Goal: Task Accomplishment & Management: Manage account settings

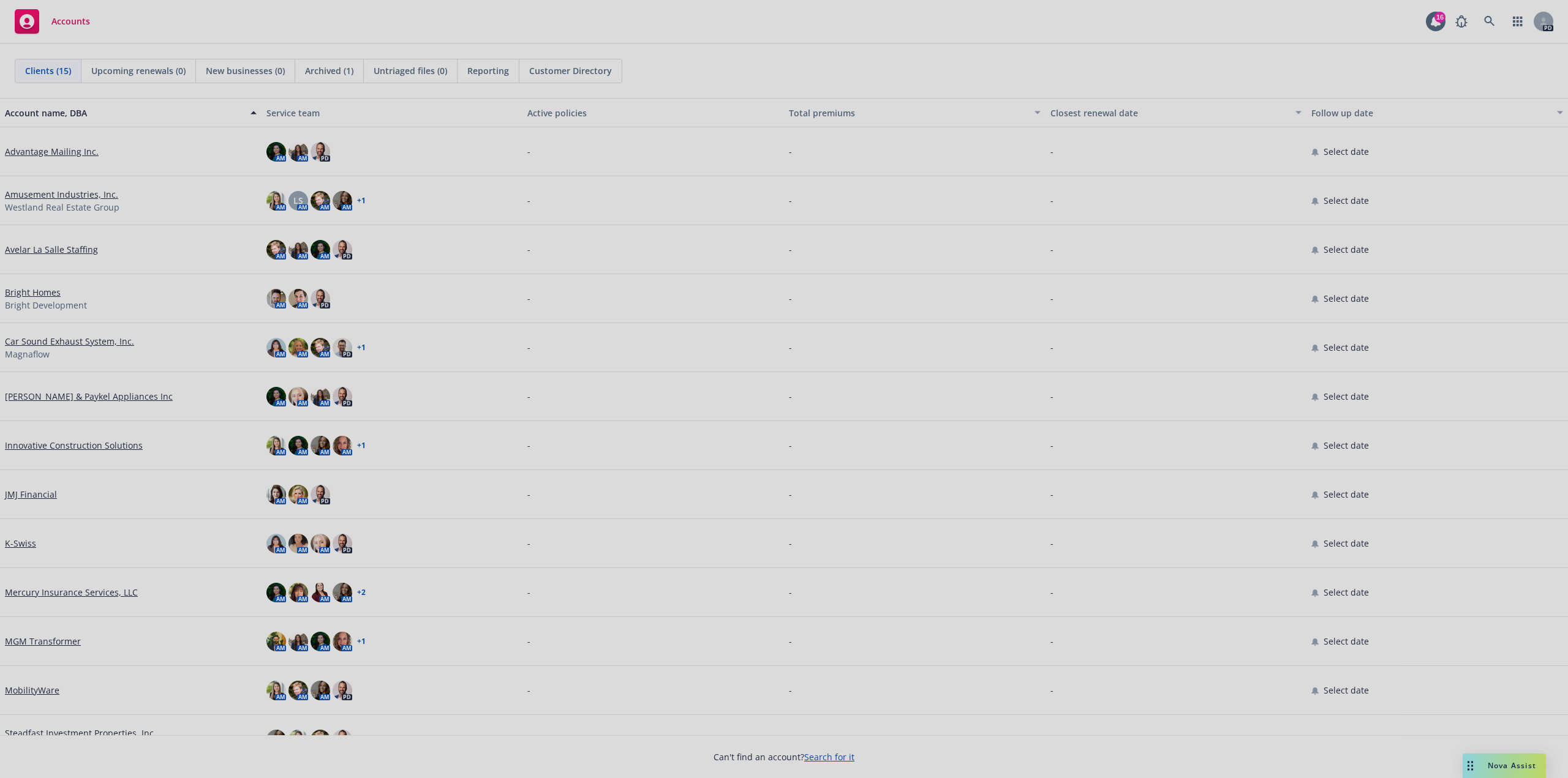
click at [79, 400] on div at bounding box center [784, 389] width 1568 height 778
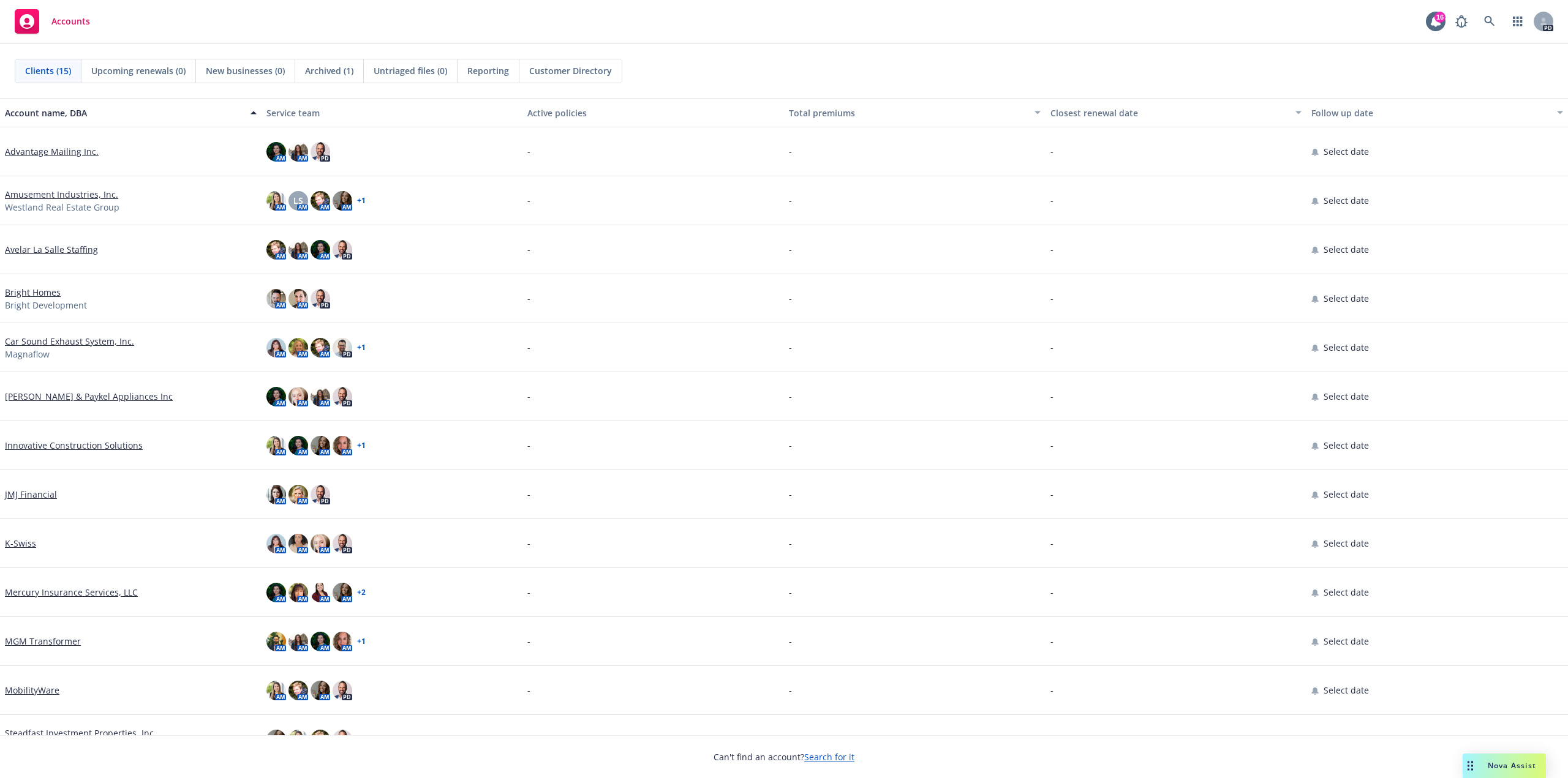
click at [79, 400] on link "[PERSON_NAME] & Paykel Appliances Inc" at bounding box center [89, 396] width 168 height 13
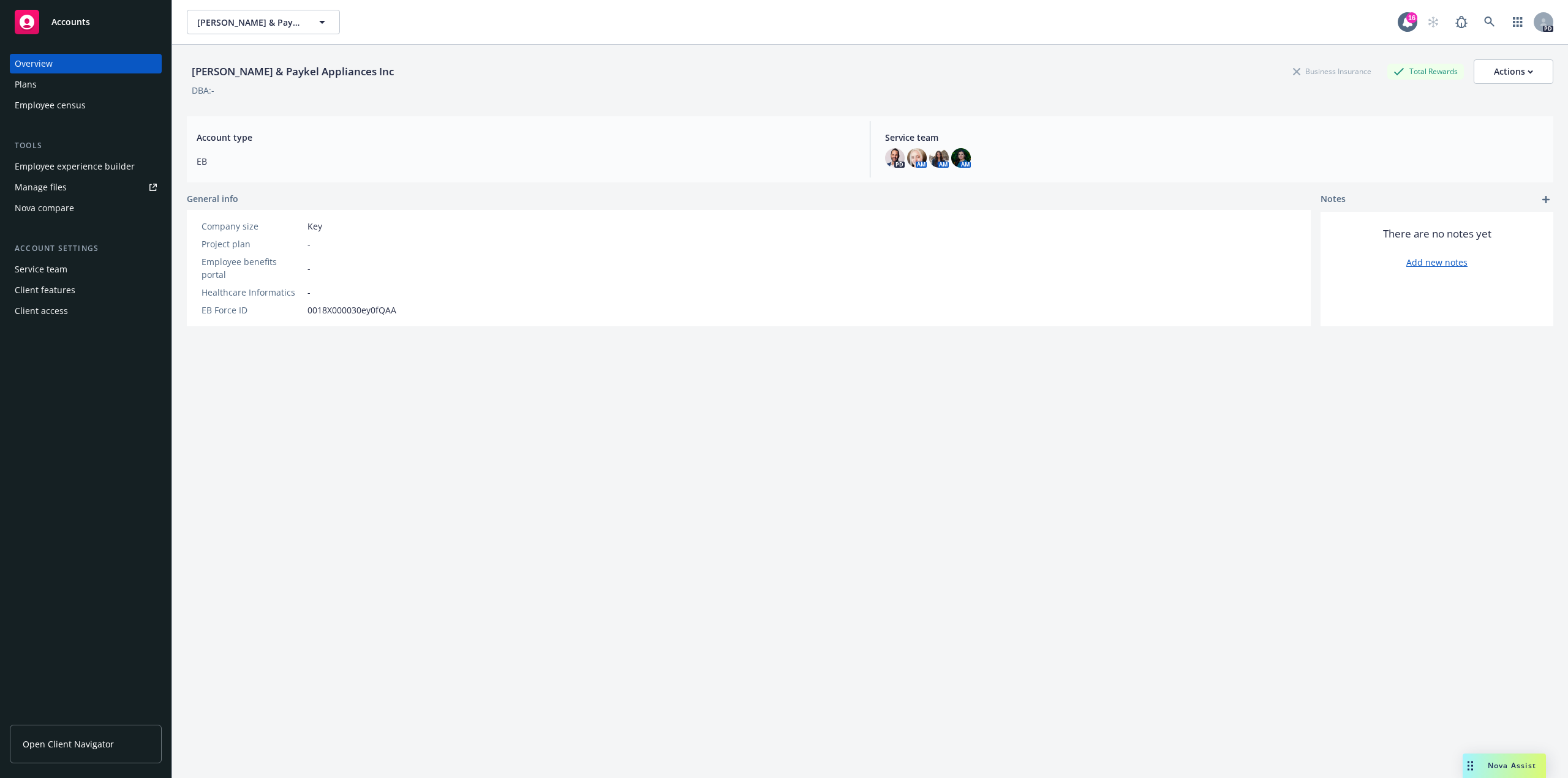
click at [49, 271] on div "Service team" at bounding box center [41, 269] width 53 height 20
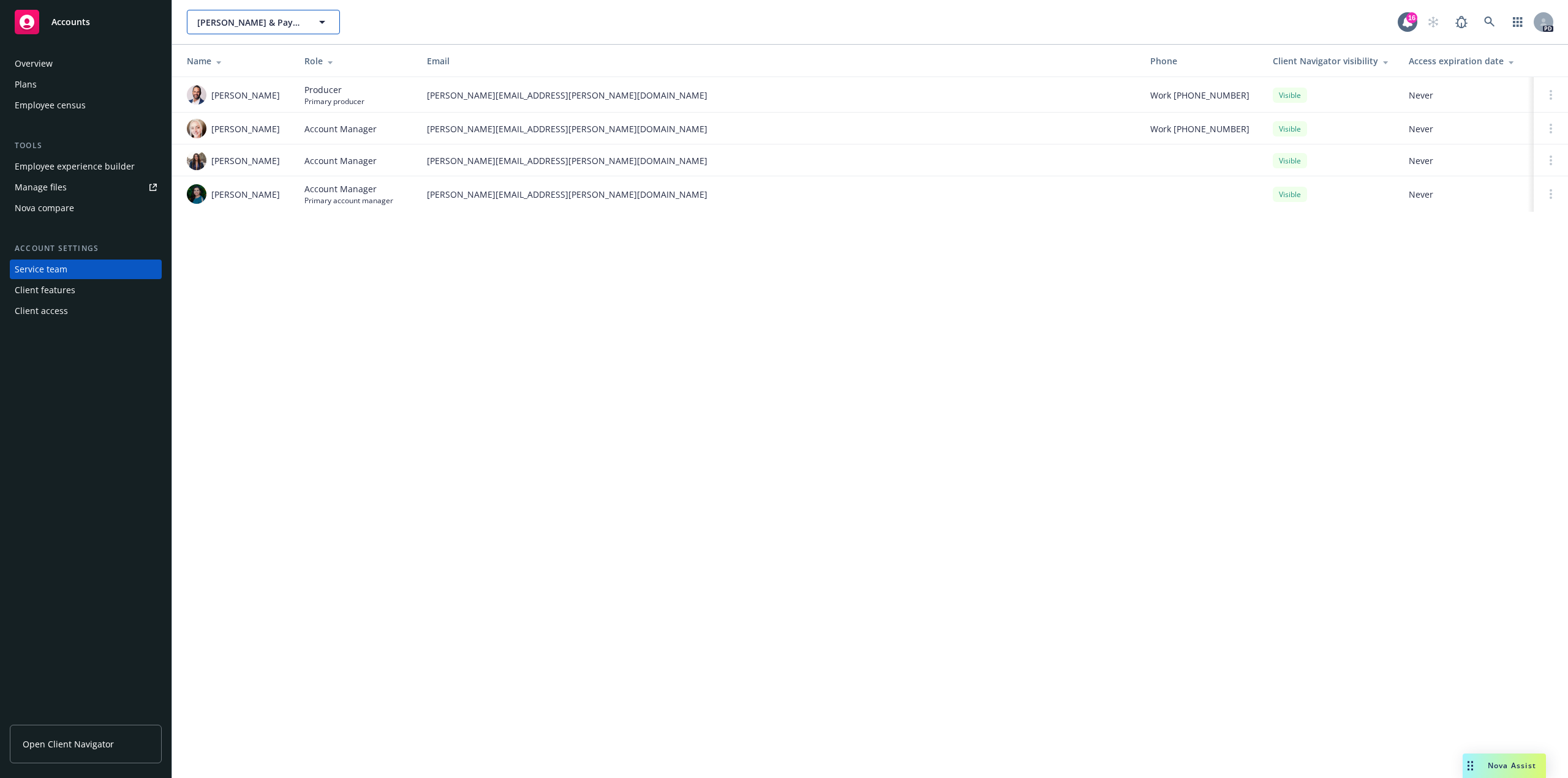
click at [324, 28] on icon "button" at bounding box center [322, 22] width 15 height 15
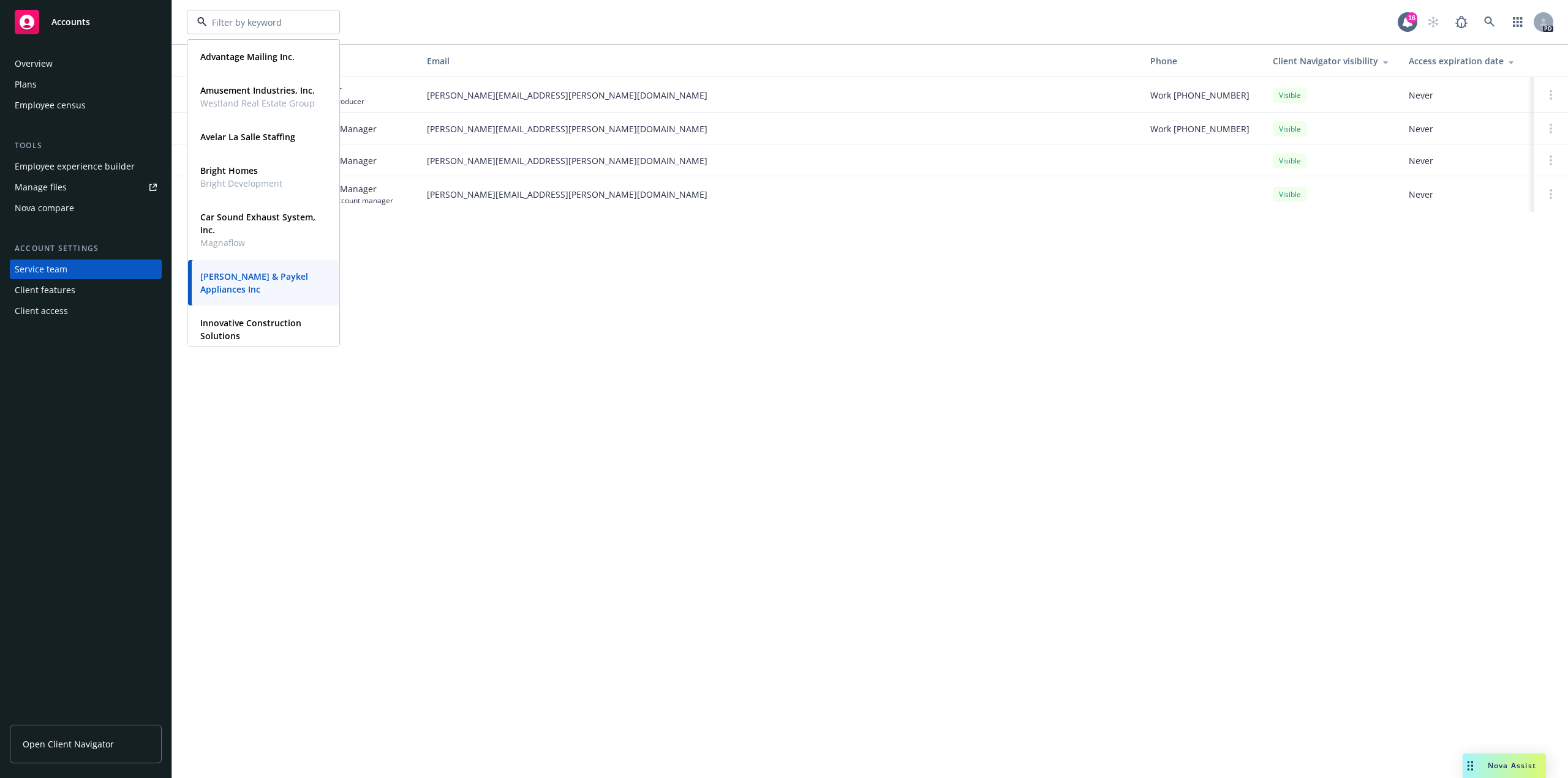
click at [324, 28] on div at bounding box center [263, 22] width 153 height 25
click at [258, 275] on strong "[PERSON_NAME] & Paykel Appliances Inc" at bounding box center [254, 282] width 108 height 25
